Goal: Task Accomplishment & Management: Complete application form

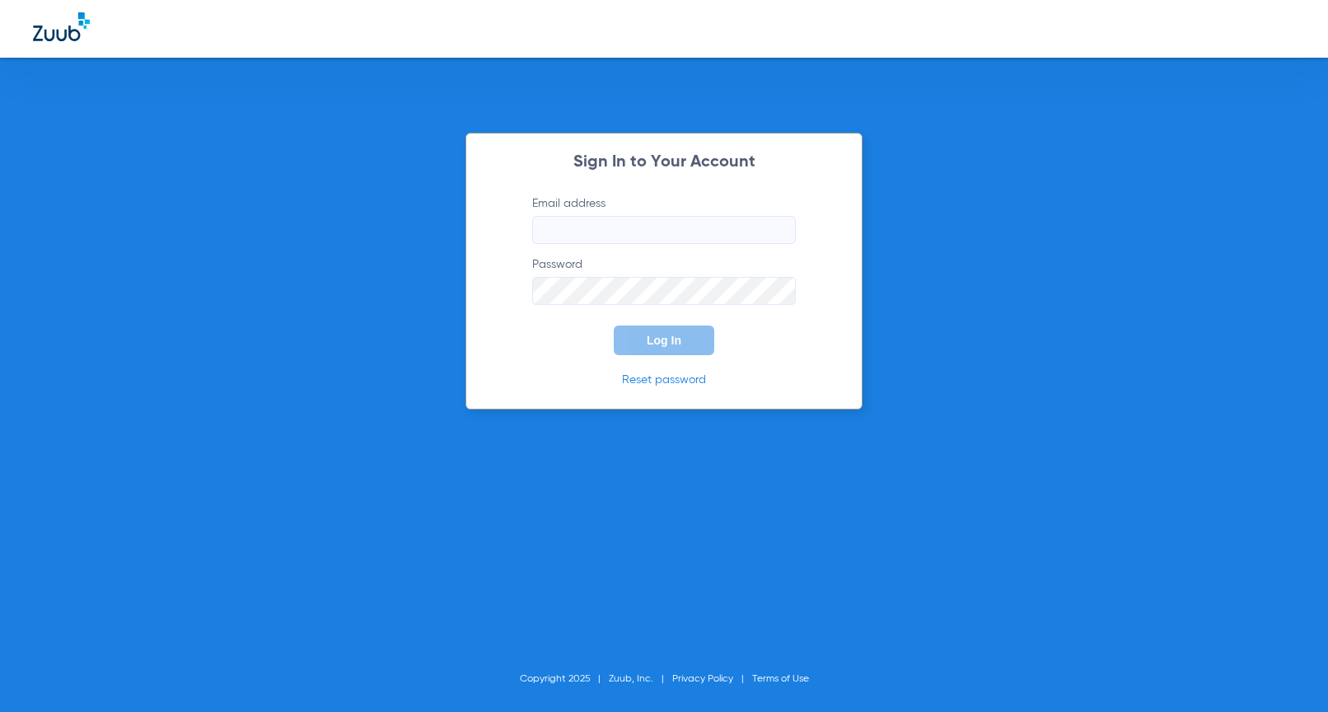
type input "[EMAIL_ADDRESS][DOMAIN_NAME]"
click at [669, 340] on span "Log In" at bounding box center [664, 340] width 35 height 13
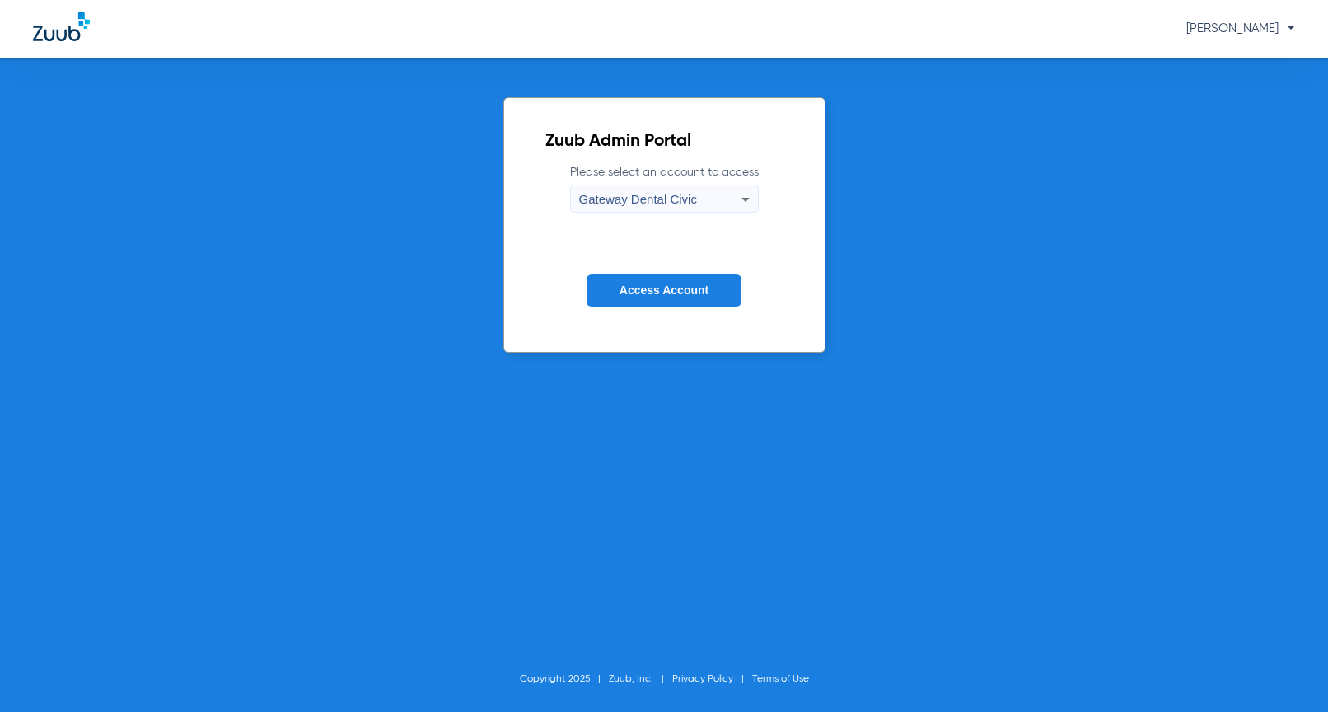
drag, startPoint x: 667, startPoint y: 266, endPoint x: 662, endPoint y: 275, distance: 10.3
click at [667, 267] on form "Please select an account to access Gateway Dental Civic Access Account" at bounding box center [664, 247] width 238 height 167
click at [659, 280] on button "Access Account" at bounding box center [664, 290] width 155 height 32
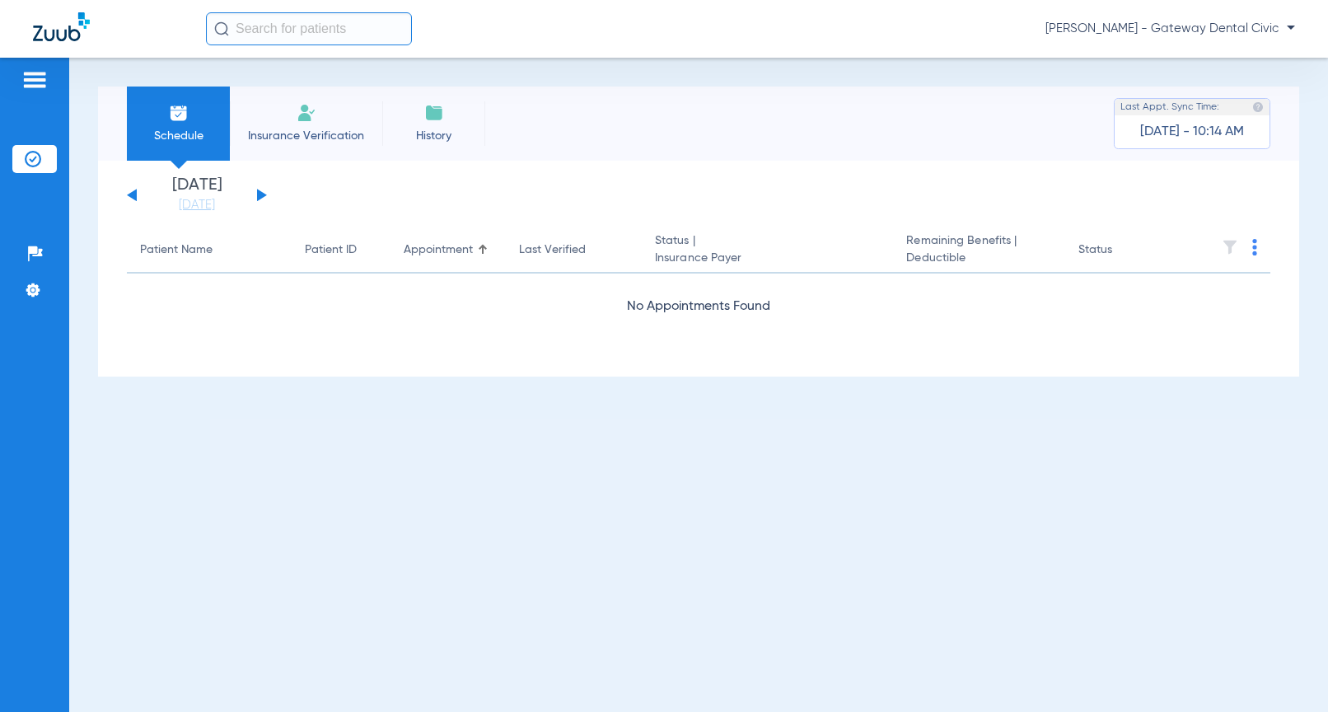
click at [290, 36] on input "text" at bounding box center [309, 28] width 206 height 33
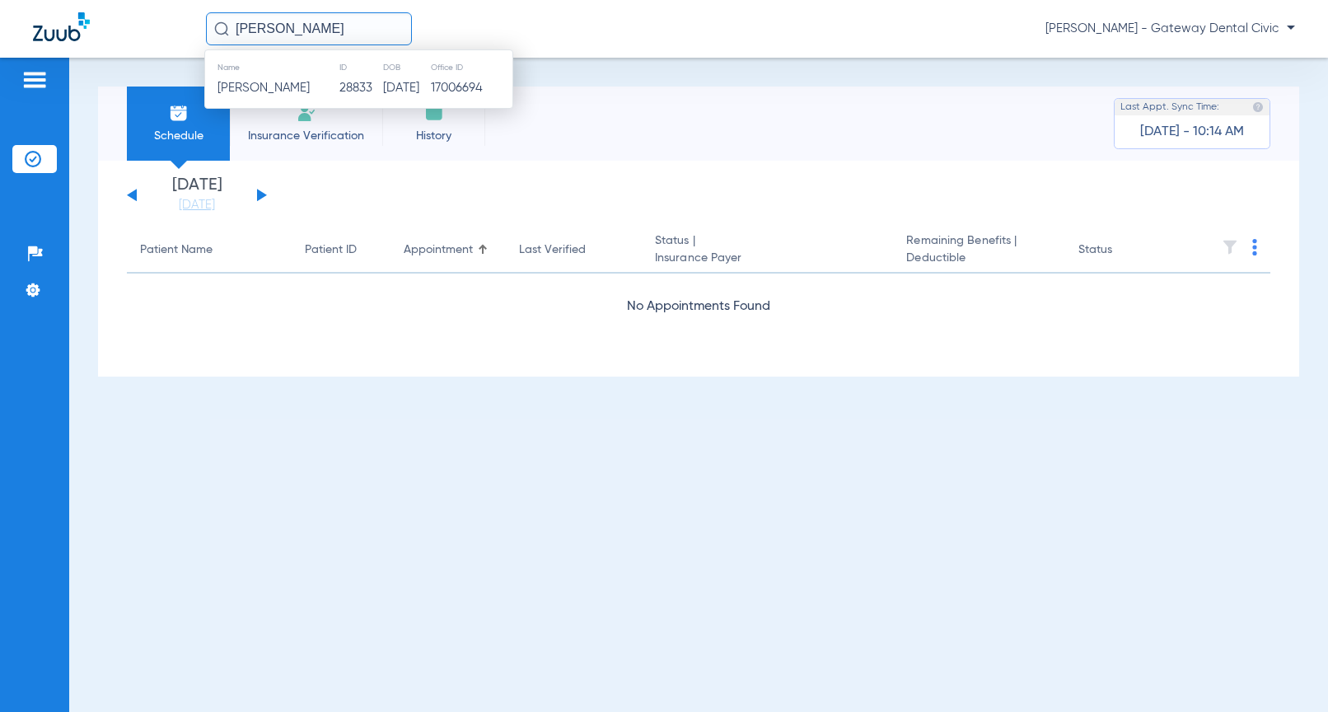
type input "[PERSON_NAME]"
drag, startPoint x: 369, startPoint y: 111, endPoint x: 367, endPoint y: 98, distance: 13.3
click at [369, 111] on li "Insurance Verification" at bounding box center [306, 124] width 152 height 74
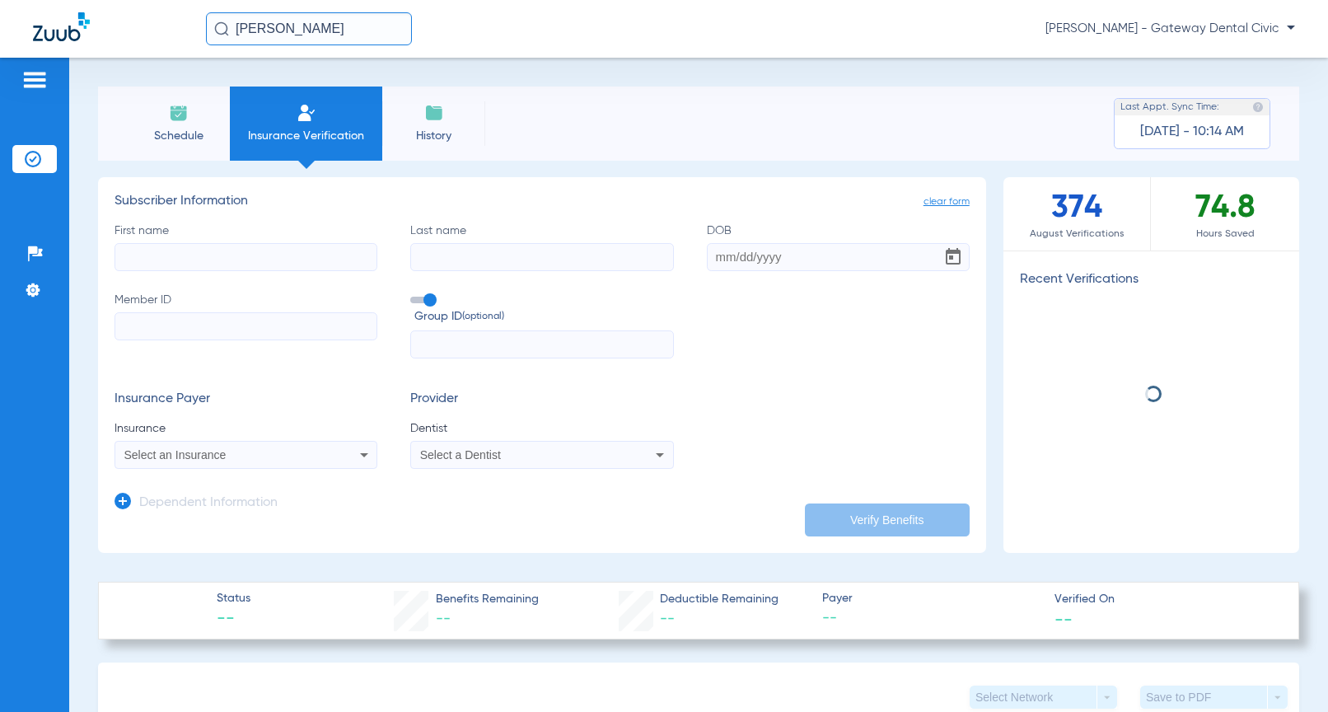
click at [320, 27] on input "[PERSON_NAME]" at bounding box center [309, 28] width 206 height 33
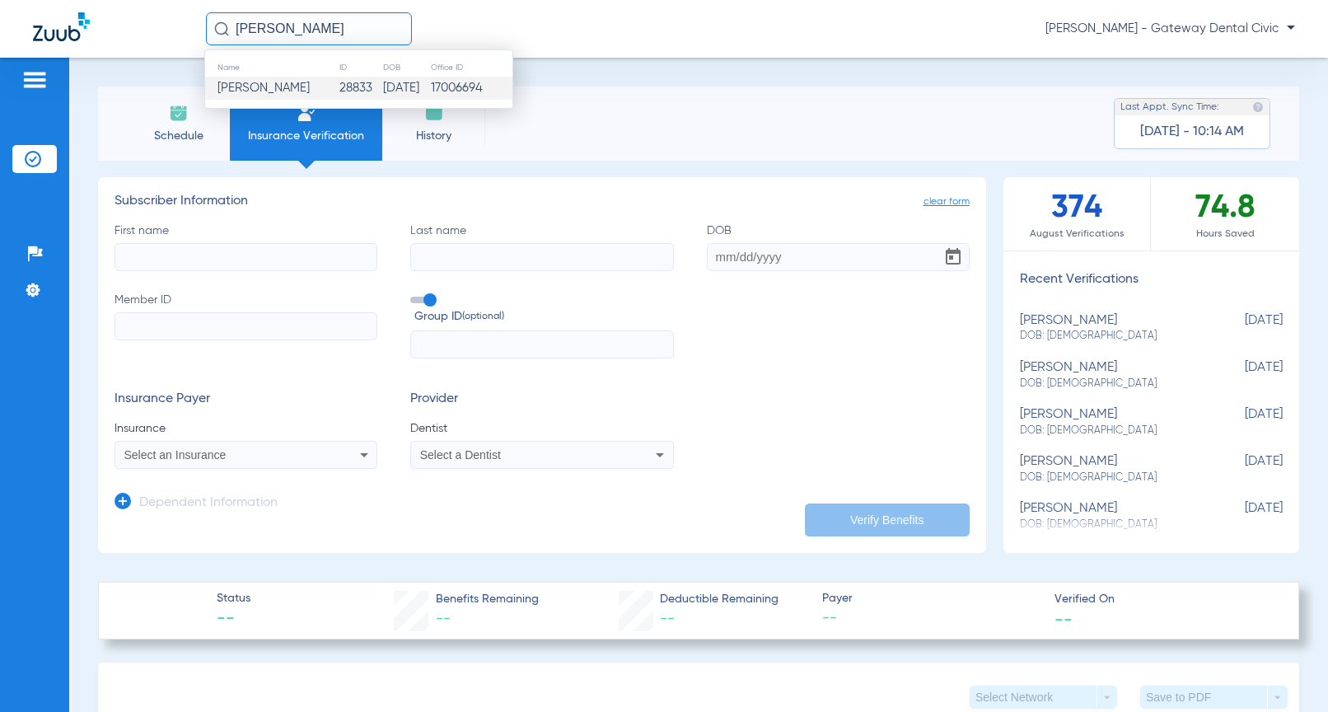
click at [339, 86] on td "28833" at bounding box center [361, 88] width 44 height 23
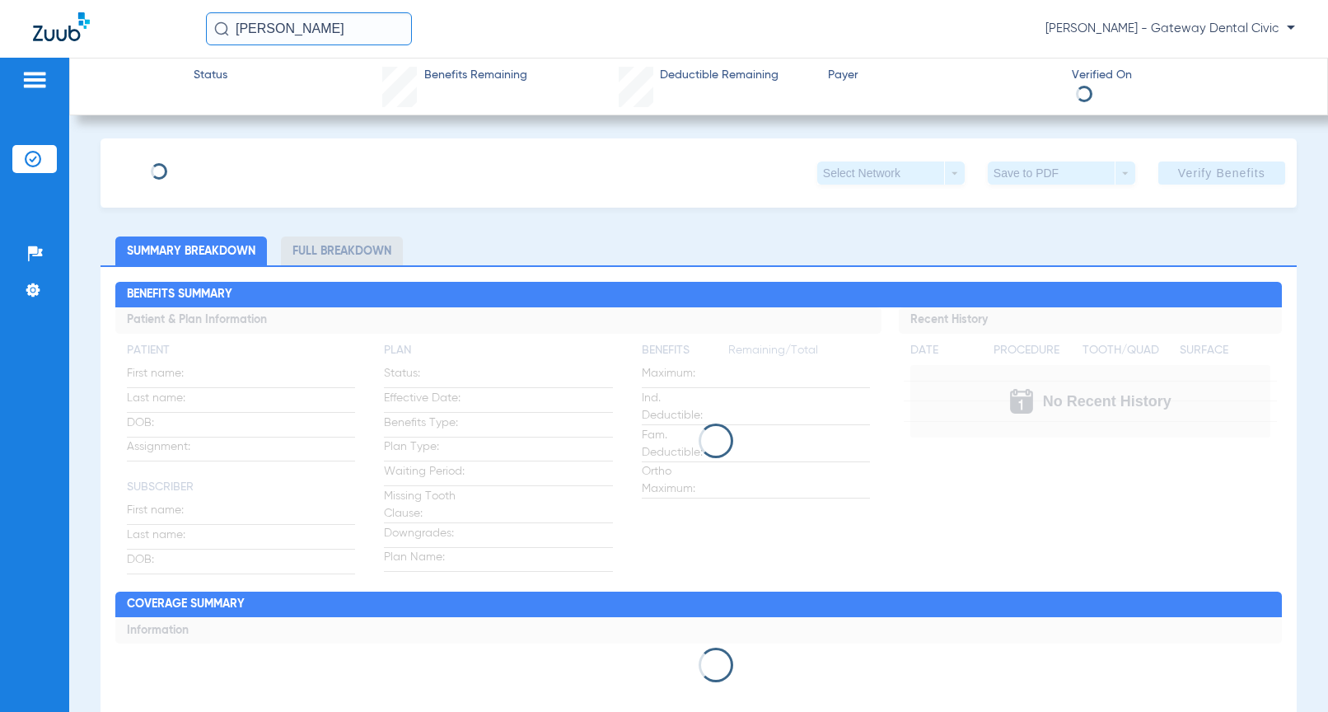
type input "[PERSON_NAME]"
type input "[DATE]"
type input "110699402"
type input "Medicare DEN E92"
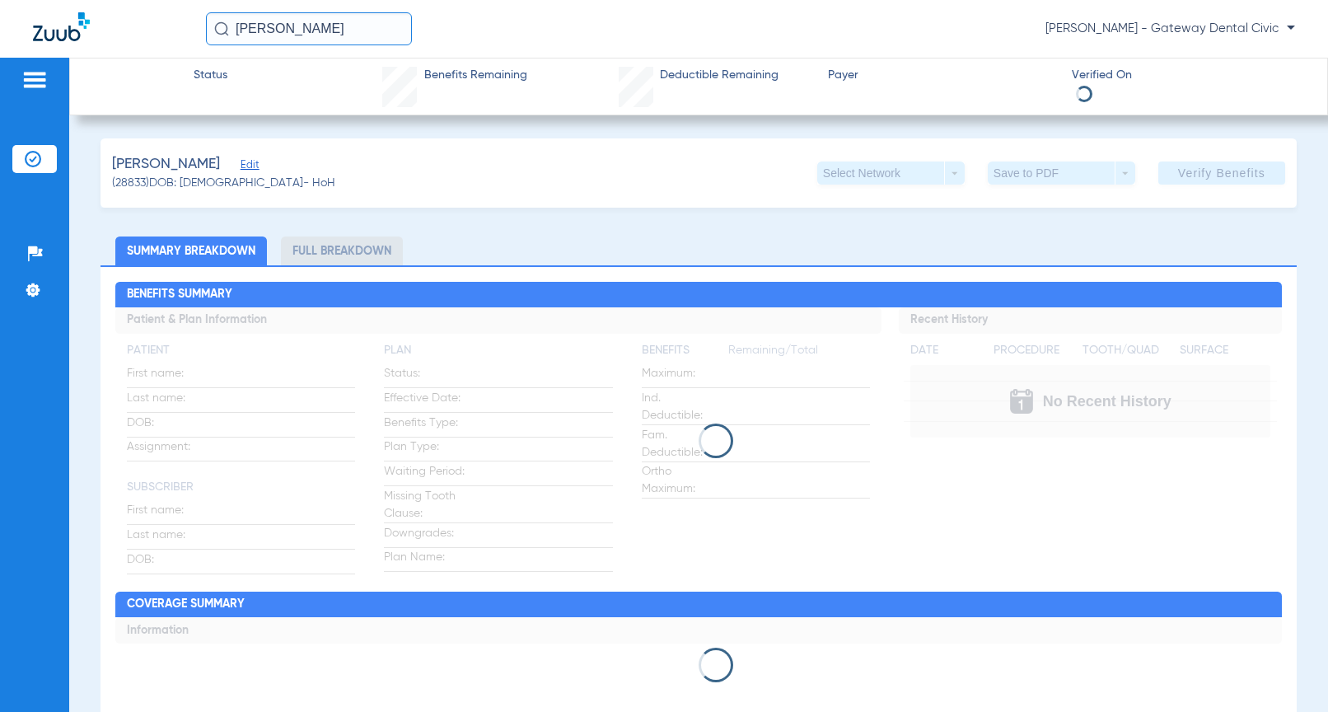
click at [241, 165] on span "Edit" at bounding box center [248, 167] width 15 height 16
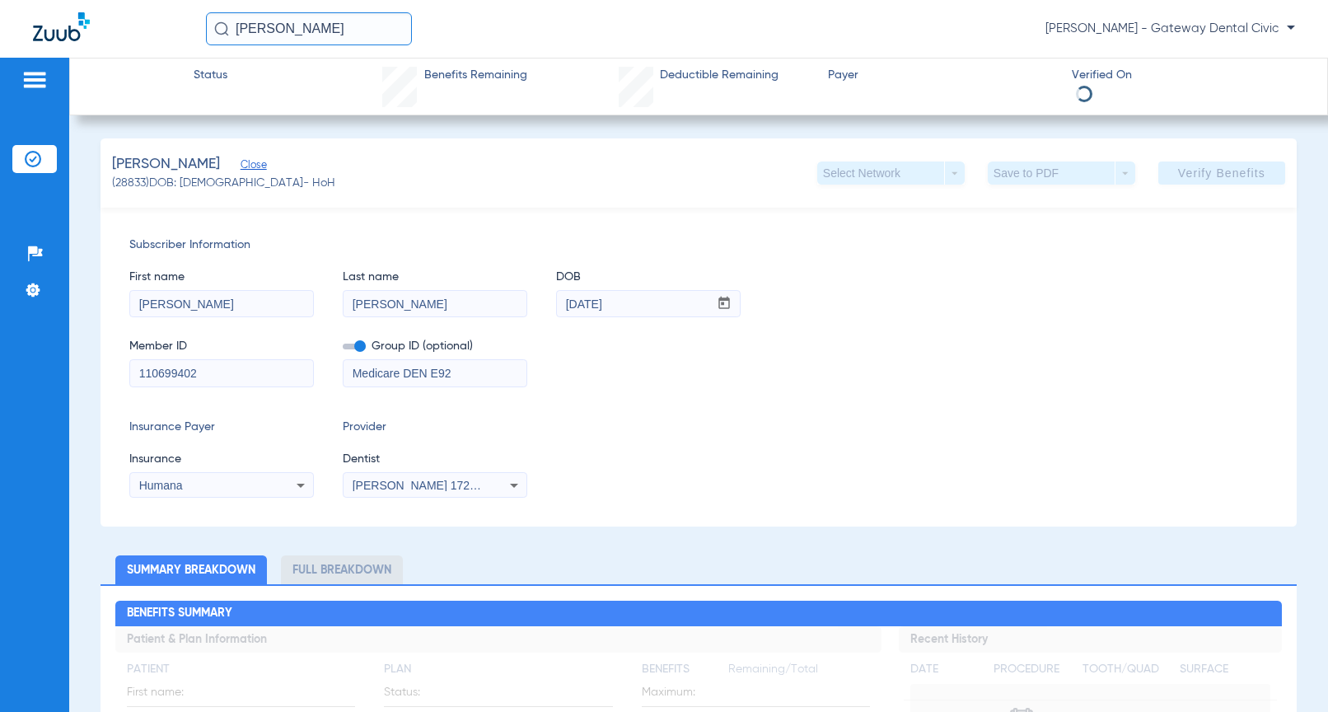
drag, startPoint x: 477, startPoint y: 363, endPoint x: 275, endPoint y: 374, distance: 202.2
click at [275, 374] on div "Member ID 110699402 Group ID (optional) Medicare DEN E92" at bounding box center [698, 354] width 1139 height 63
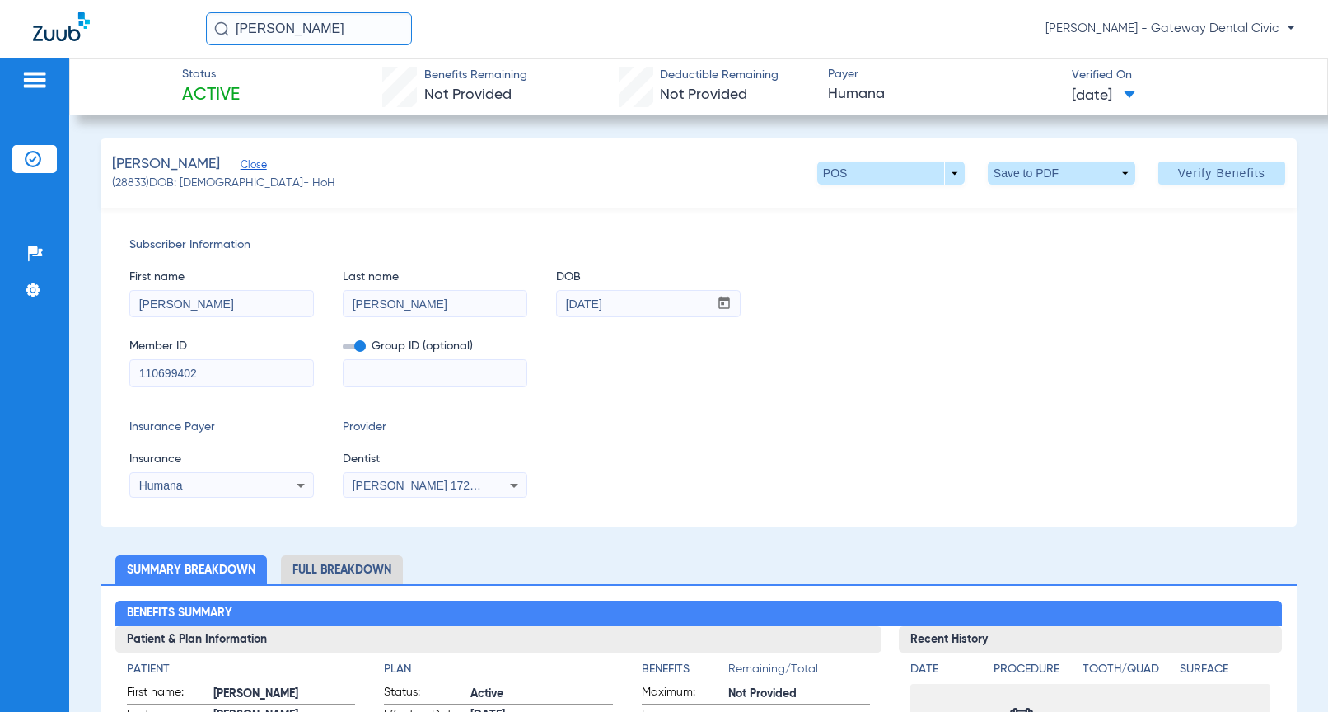
drag, startPoint x: 261, startPoint y: 371, endPoint x: 76, endPoint y: 362, distance: 185.6
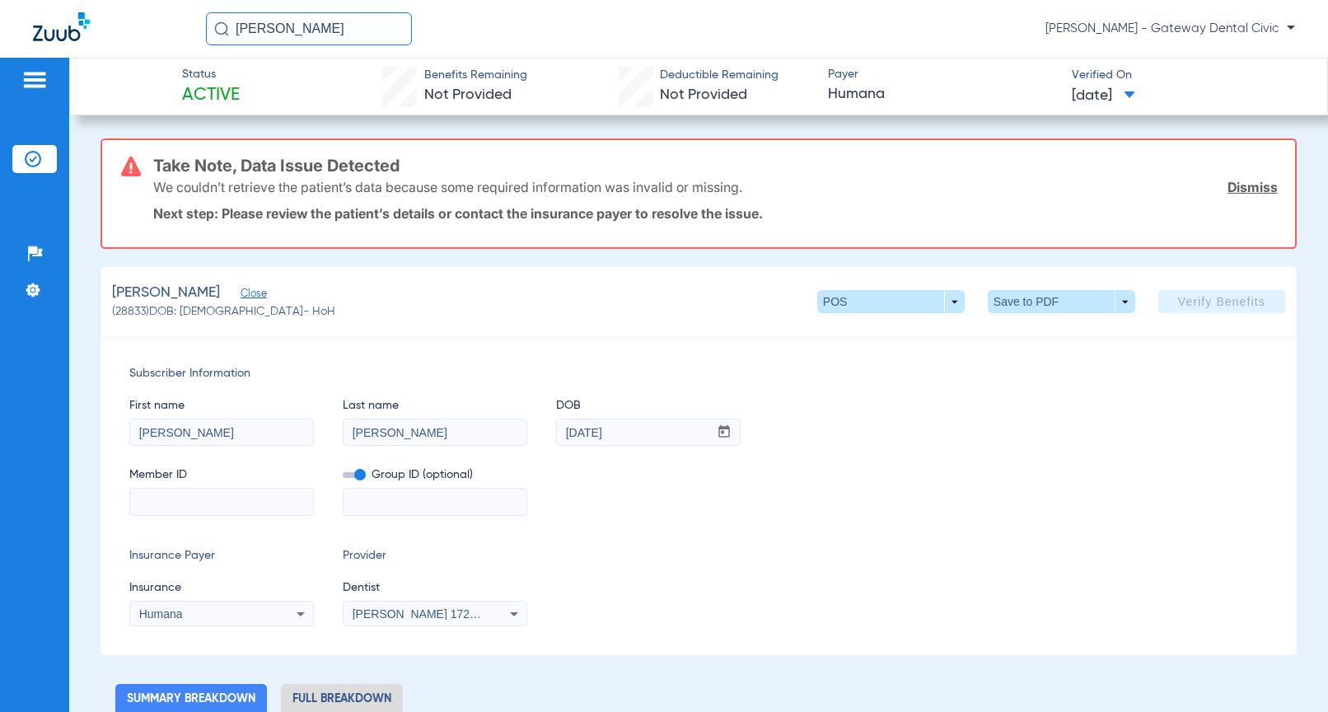
paste input "117095426601"
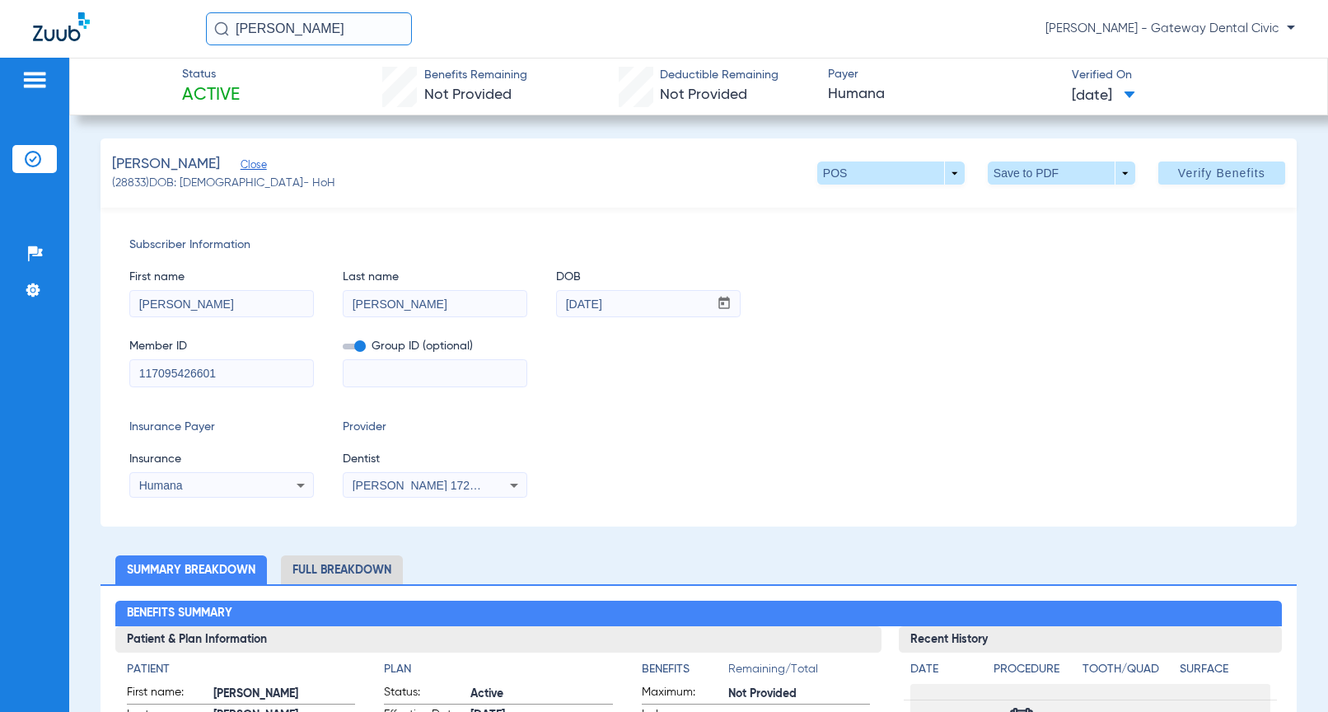
type input "117095426601"
click at [424, 371] on input at bounding box center [435, 373] width 183 height 26
paste input "19083-00003"
type input "19083-00003"
click at [254, 480] on div "Humana" at bounding box center [205, 486] width 133 height 12
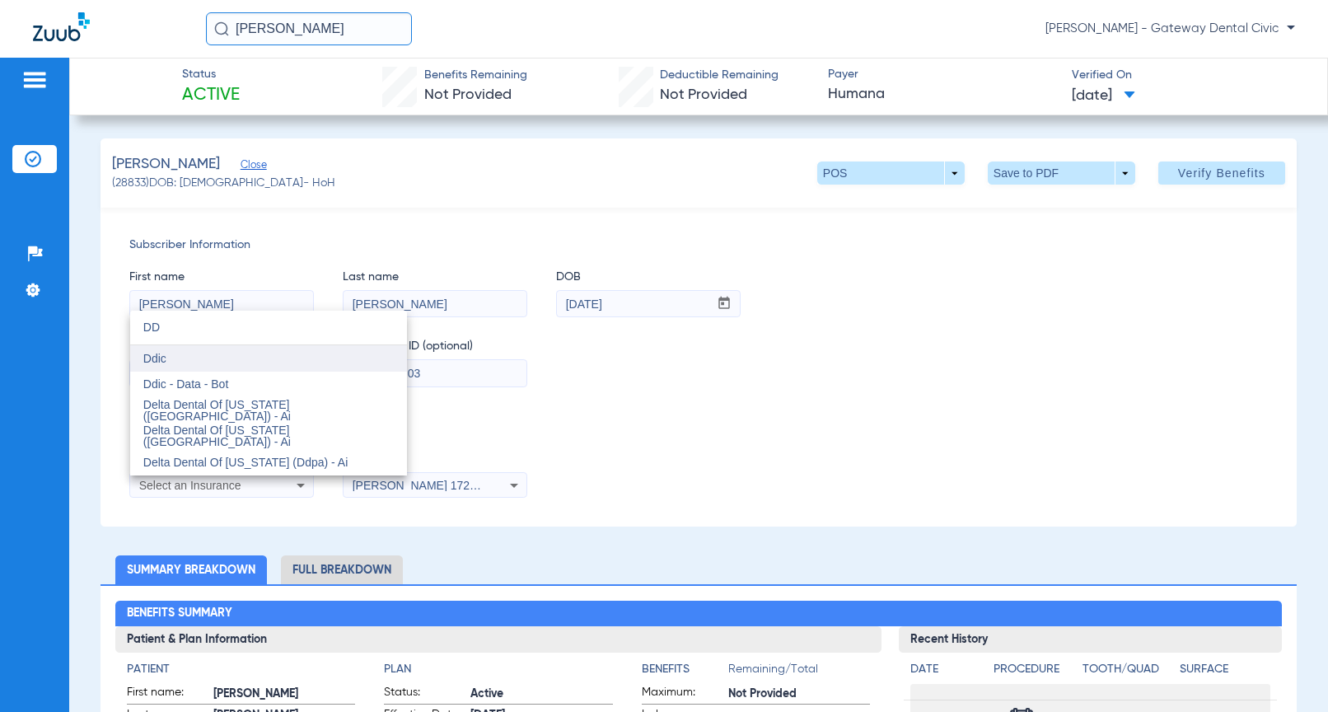
type input "DD"
click at [179, 357] on mat-option "Ddic" at bounding box center [268, 358] width 277 height 26
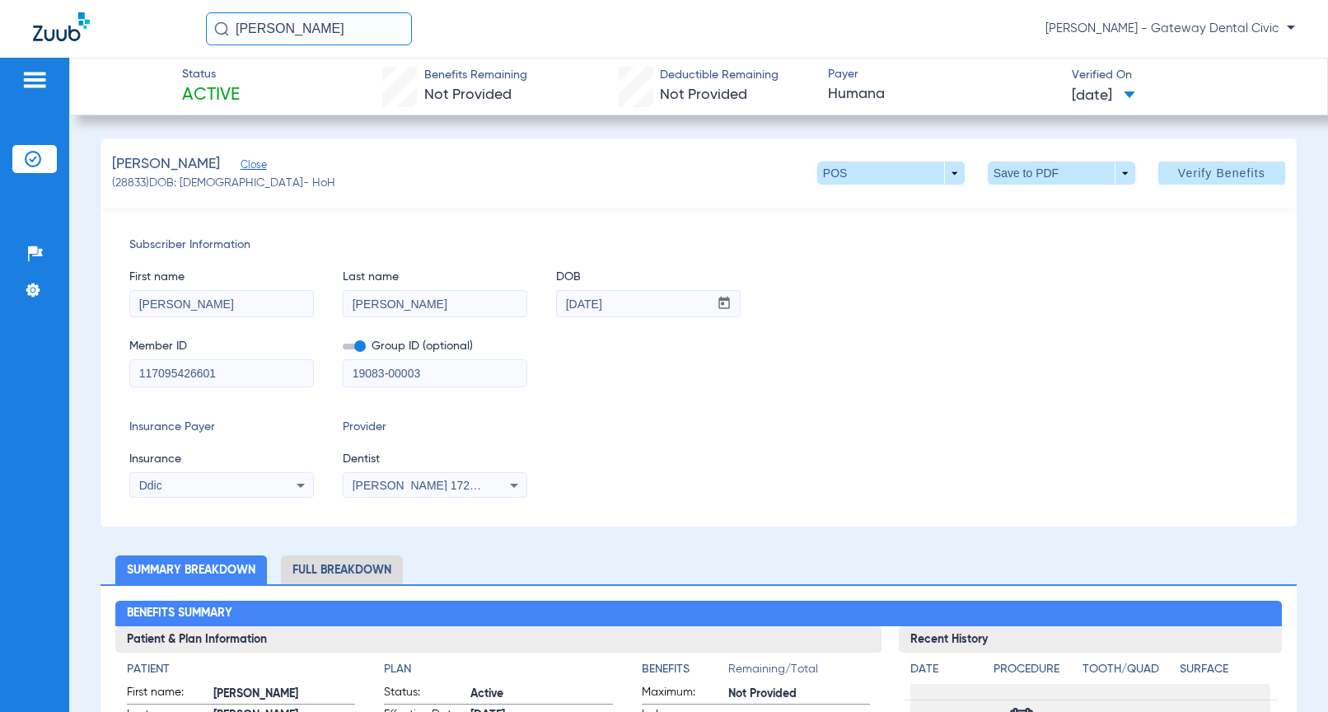
click at [433, 499] on div "Subscriber Information First name [PERSON_NAME] Last name [PERSON_NAME] DOB mm …" at bounding box center [699, 367] width 1196 height 319
click at [442, 479] on span "[PERSON_NAME] 1720547474" at bounding box center [434, 485] width 162 height 13
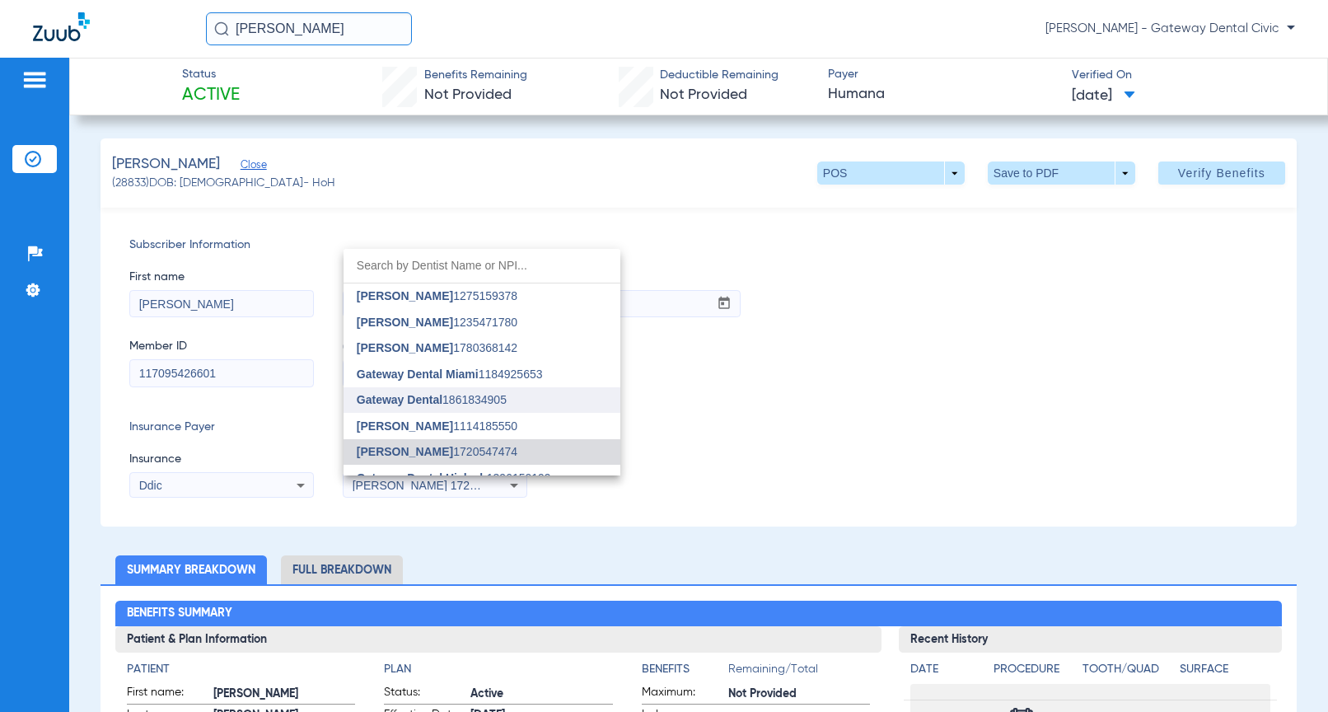
scroll to position [68, 0]
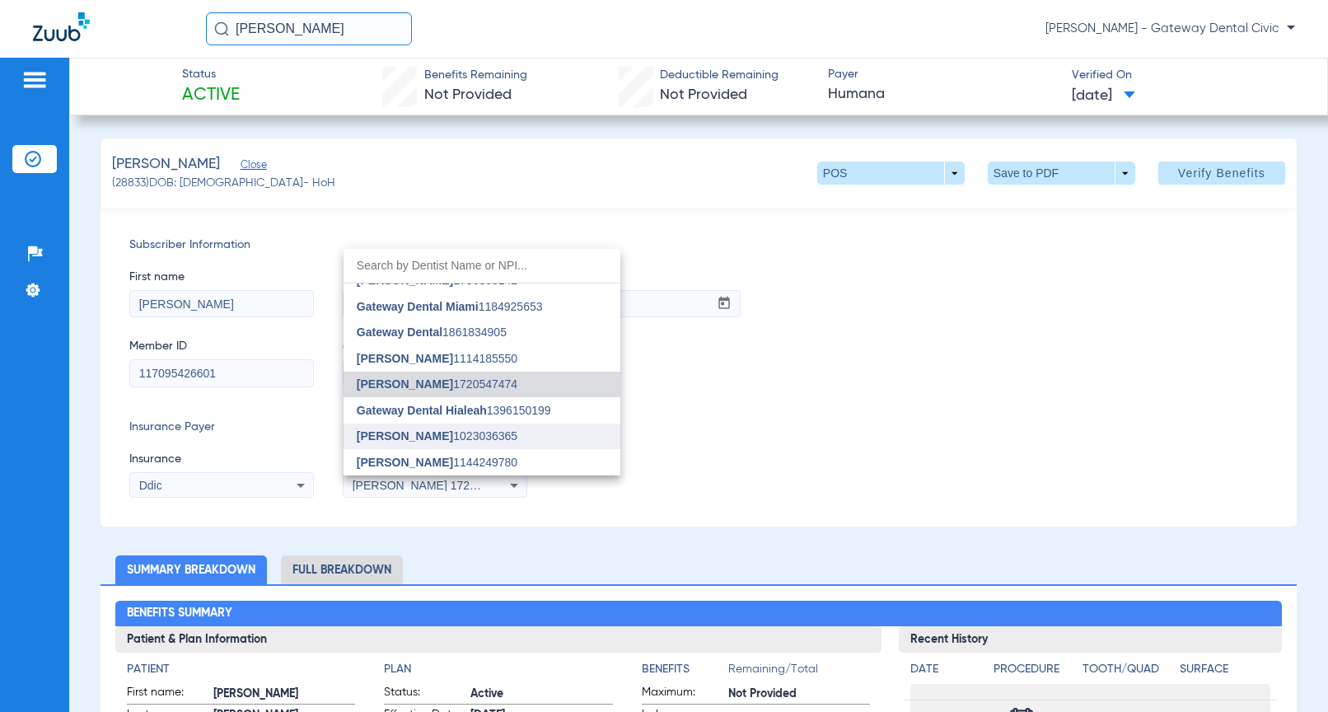
click at [436, 428] on mat-option "[PERSON_NAME] 1023036365" at bounding box center [482, 437] width 277 height 26
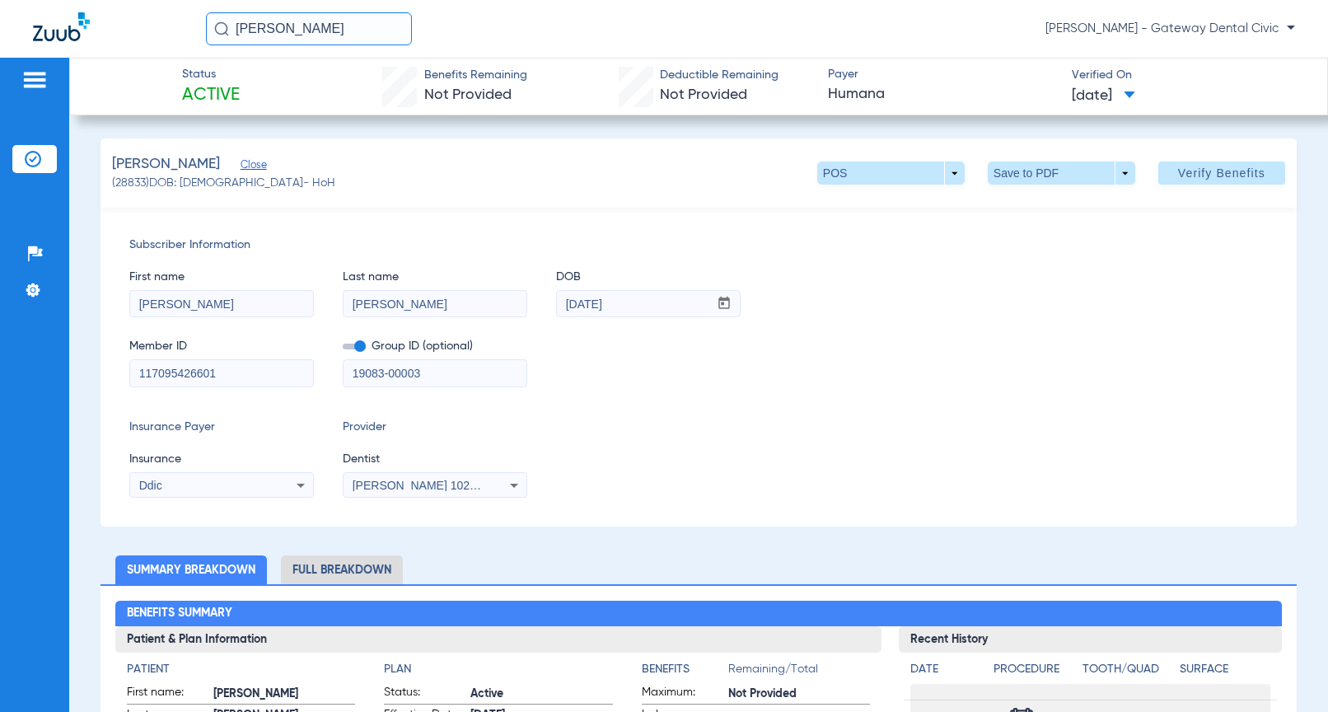
click at [472, 488] on span "[PERSON_NAME] 1023036365" at bounding box center [434, 485] width 162 height 13
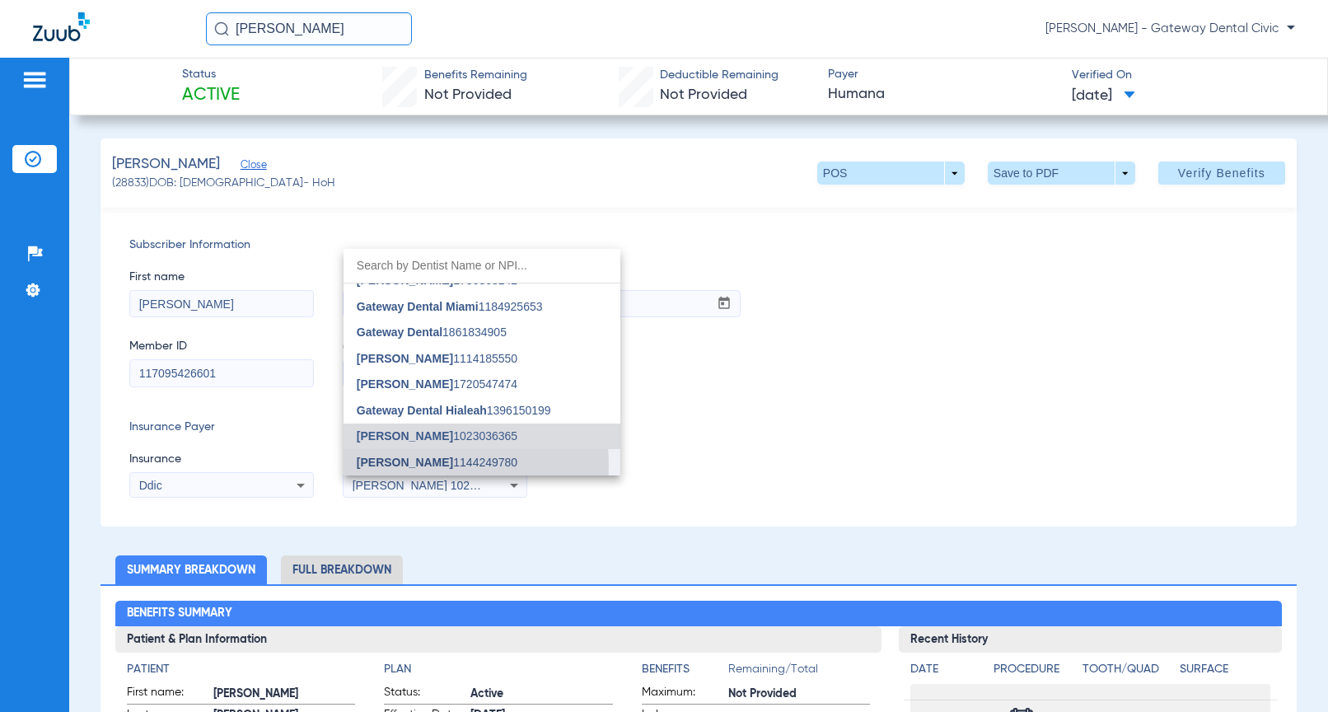
click at [430, 465] on span "[PERSON_NAME]" at bounding box center [405, 462] width 96 height 13
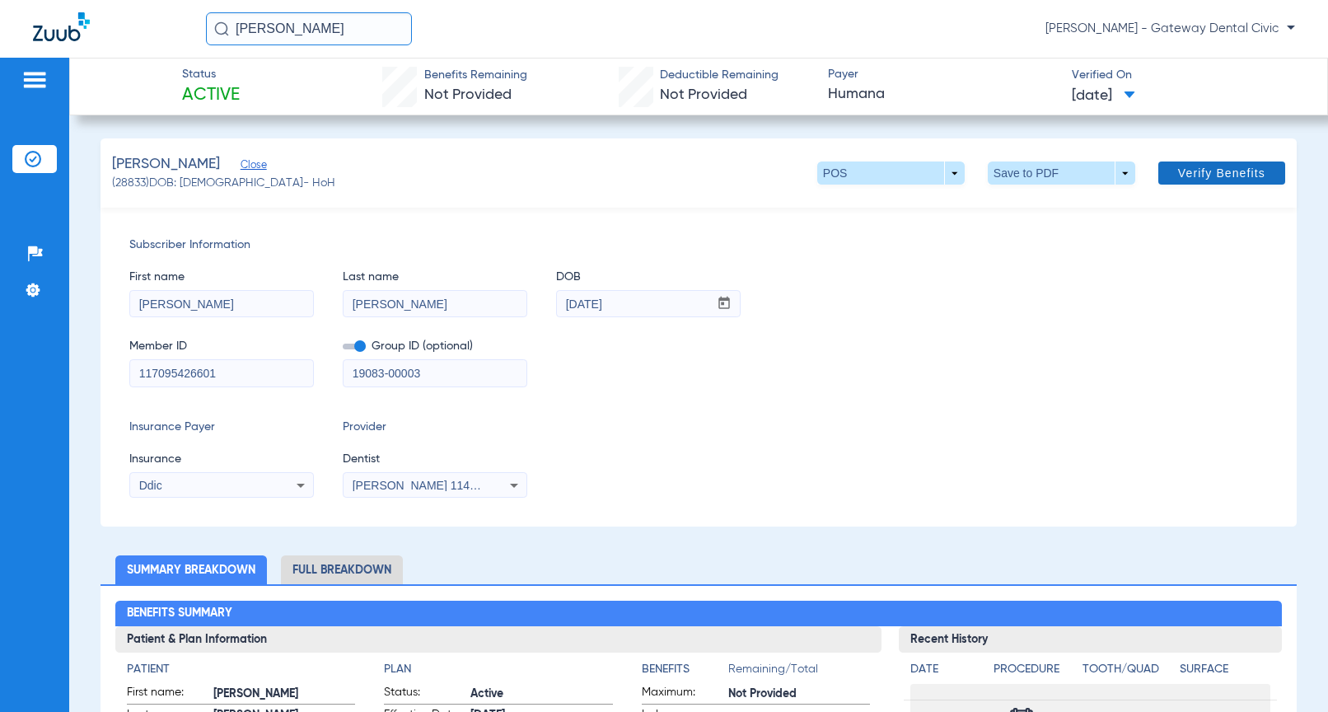
click at [1203, 163] on span at bounding box center [1221, 173] width 127 height 40
